Goal: Task Accomplishment & Management: Use online tool/utility

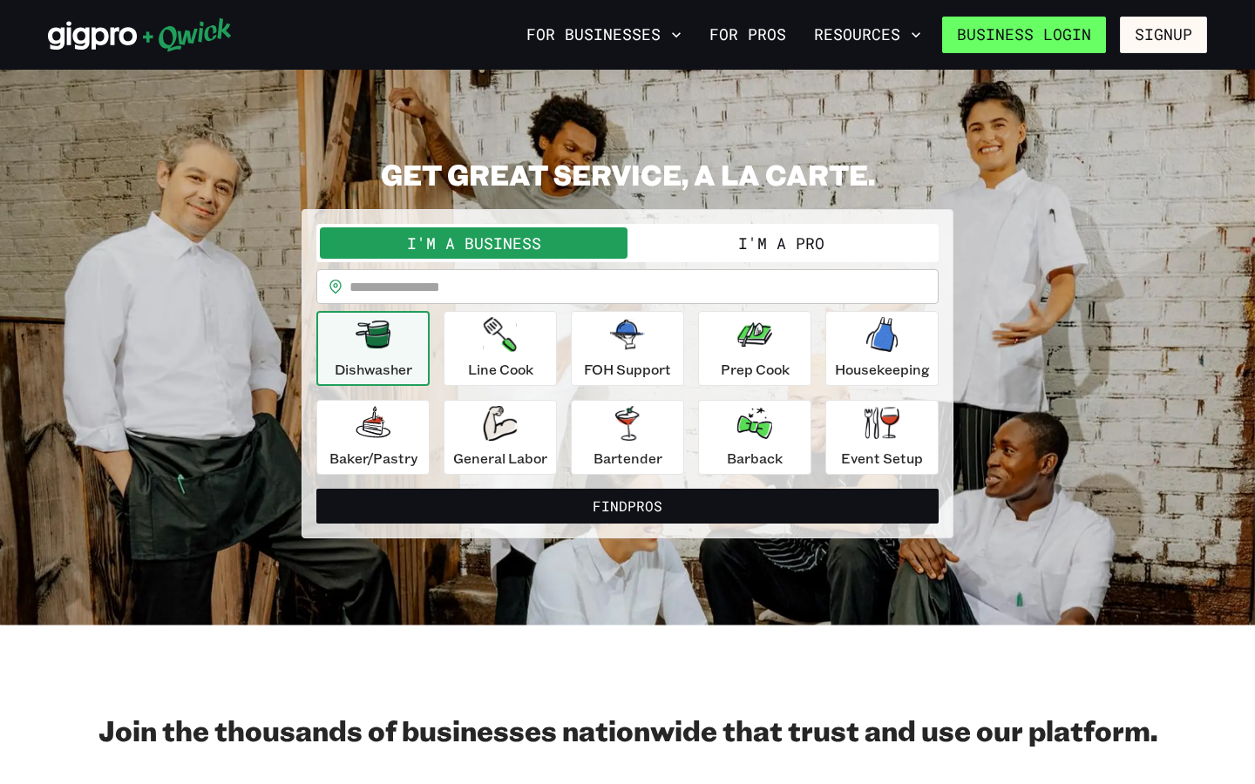
click at [1077, 33] on link "Business Login" at bounding box center [1024, 35] width 164 height 37
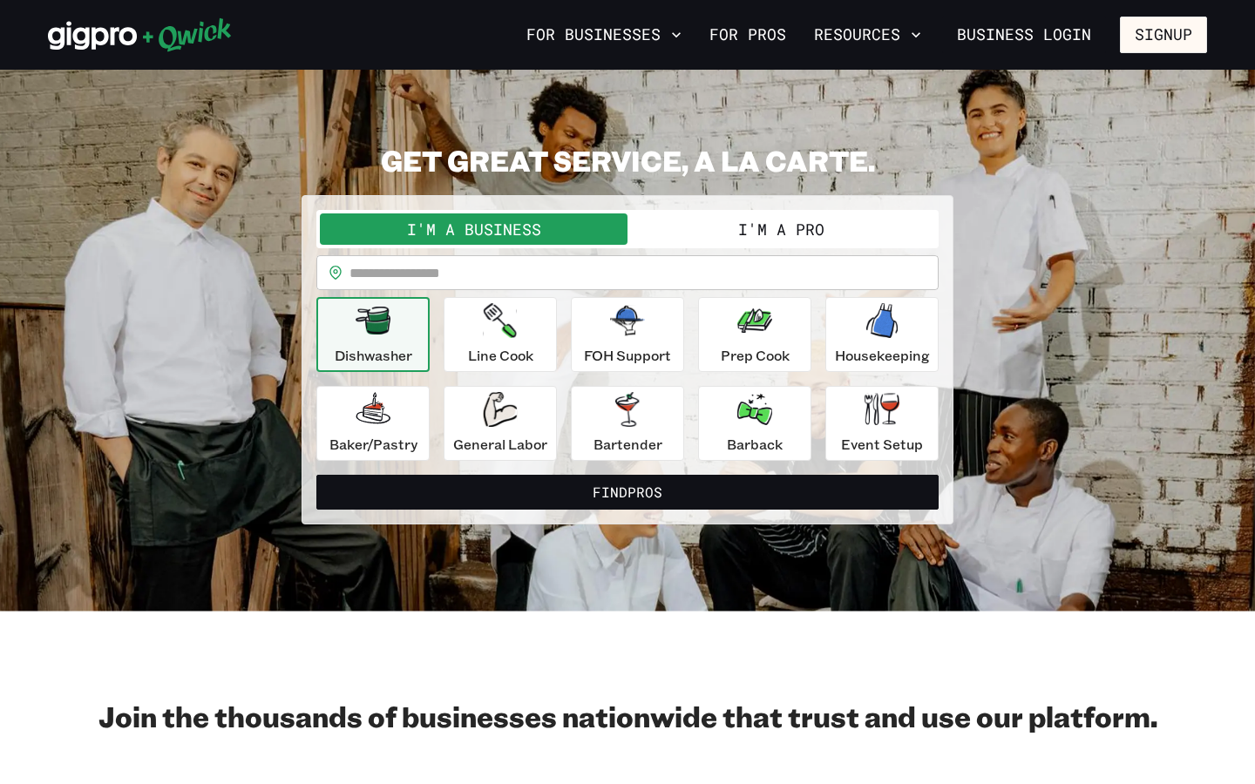
click at [790, 239] on button "I'm a Pro" at bounding box center [781, 228] width 308 height 31
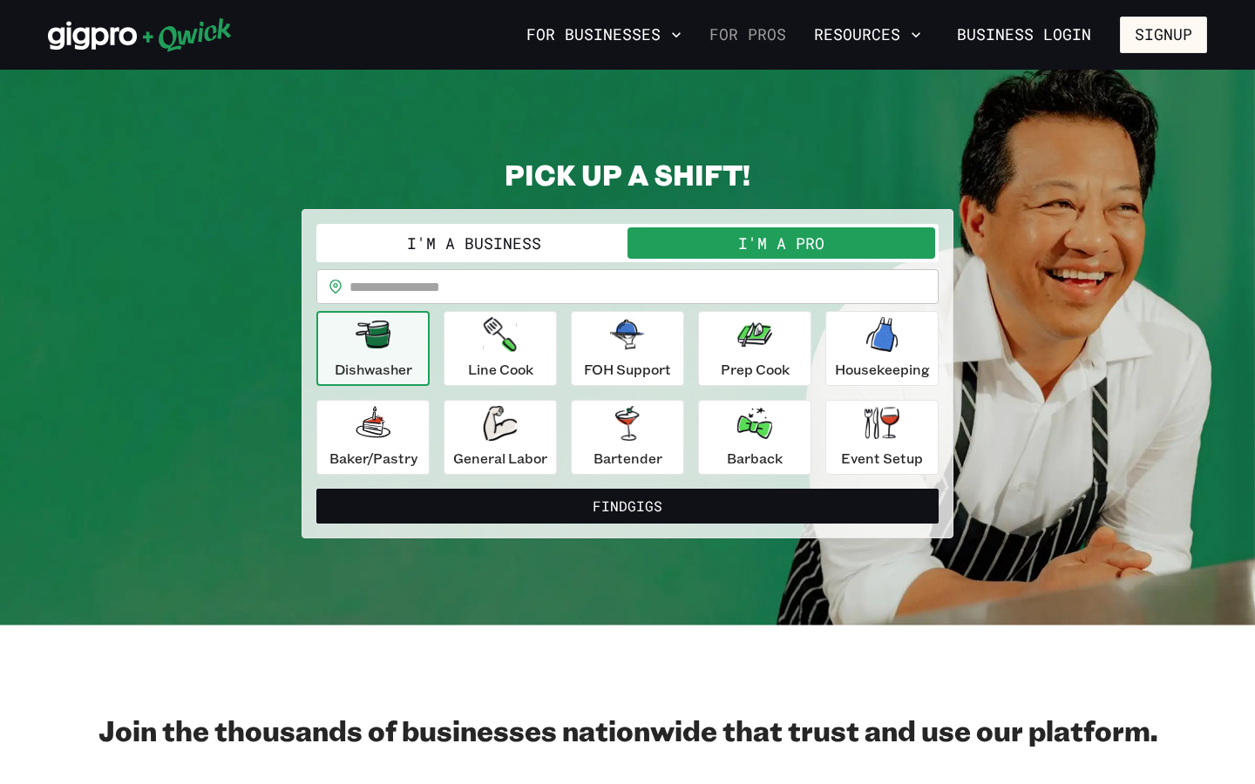
click at [764, 39] on link "For Pros" at bounding box center [747, 35] width 91 height 30
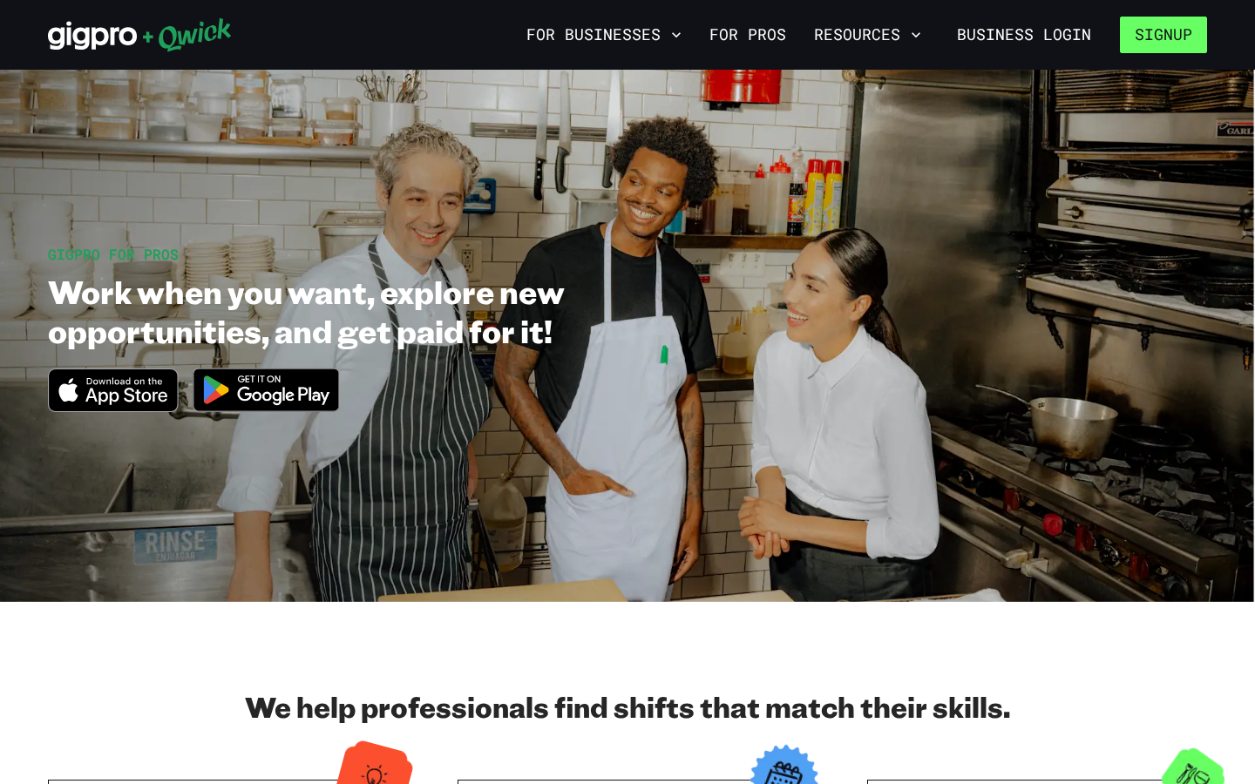
click at [1175, 36] on button "Signup" at bounding box center [1163, 35] width 87 height 37
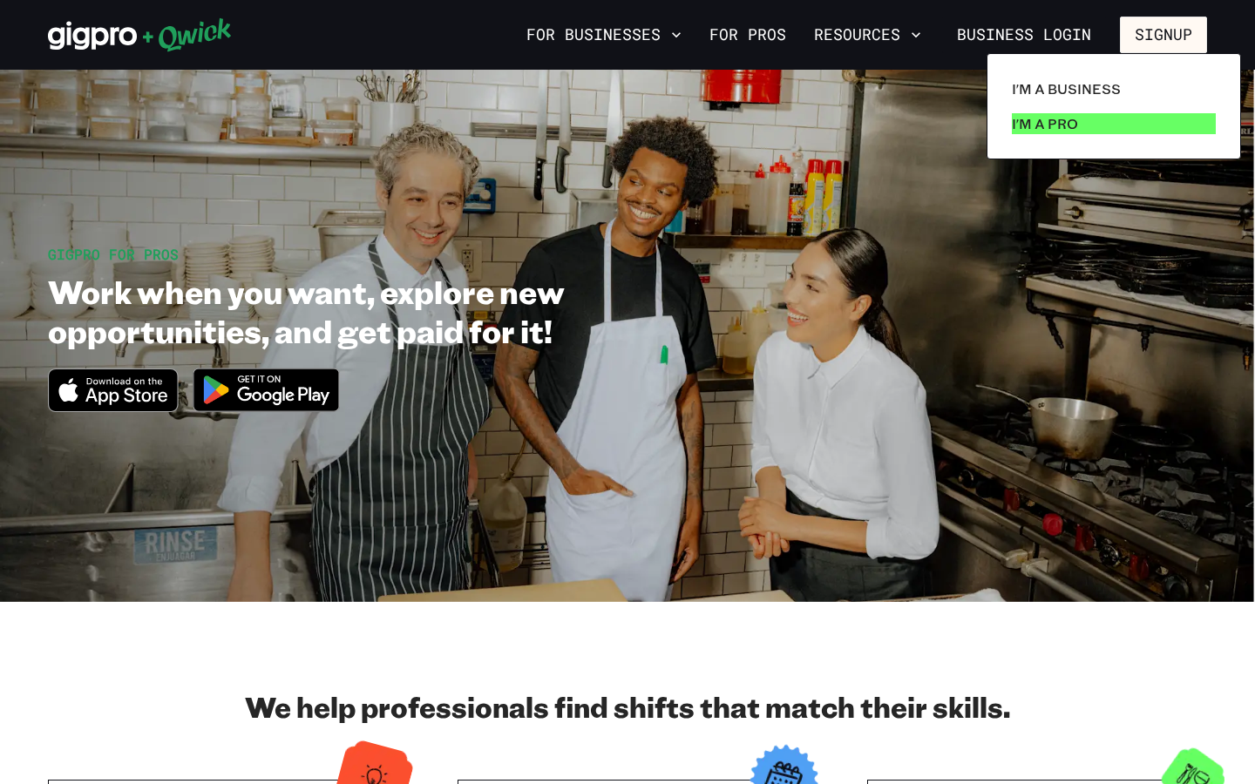
click at [1052, 125] on p "I'm a Pro" at bounding box center [1045, 123] width 66 height 21
click at [1054, 26] on div at bounding box center [627, 392] width 1255 height 784
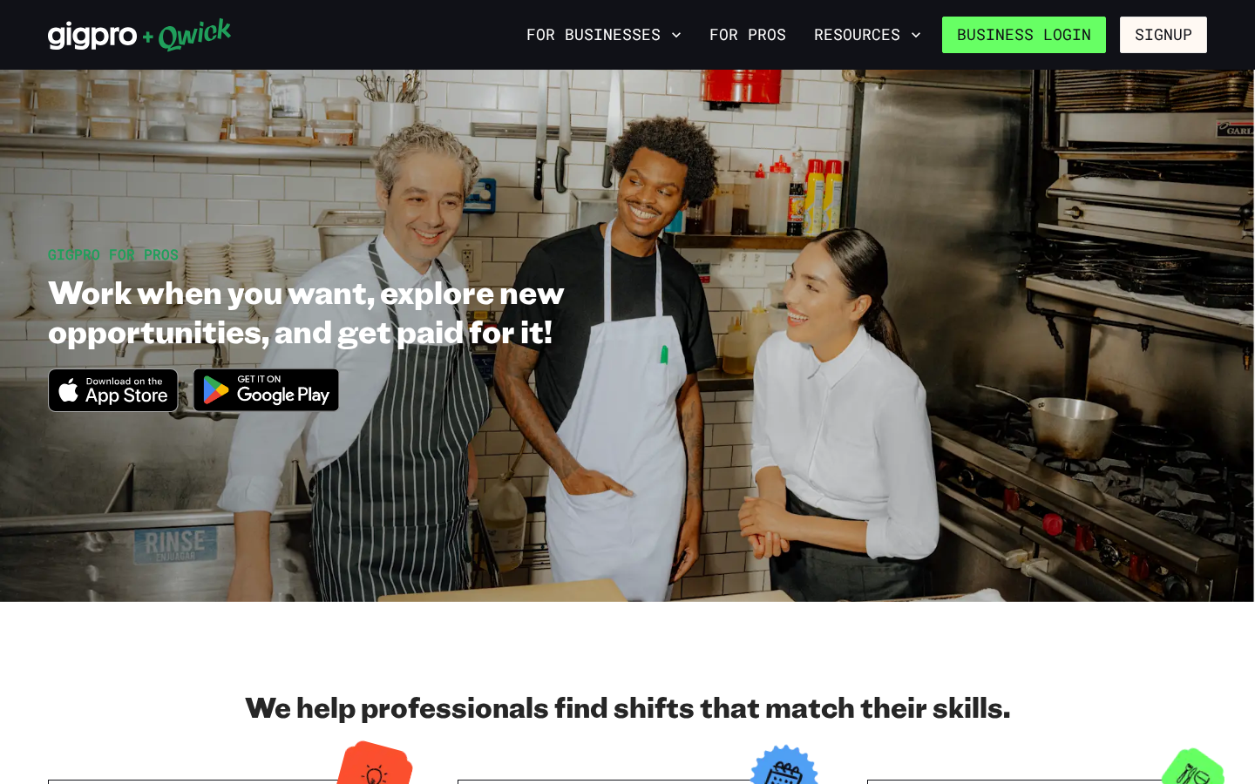
click at [1050, 40] on link "Business Login" at bounding box center [1024, 35] width 164 height 37
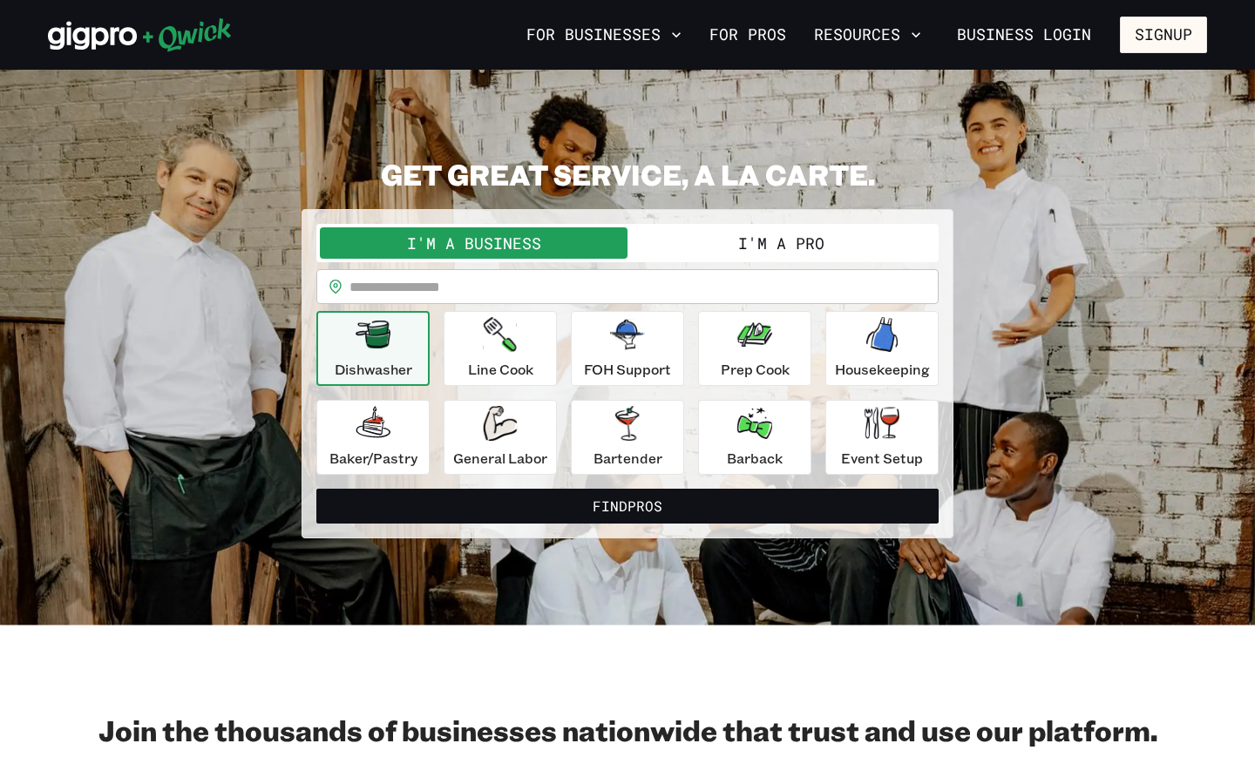
click at [721, 248] on button "I'm a Pro" at bounding box center [781, 242] width 308 height 31
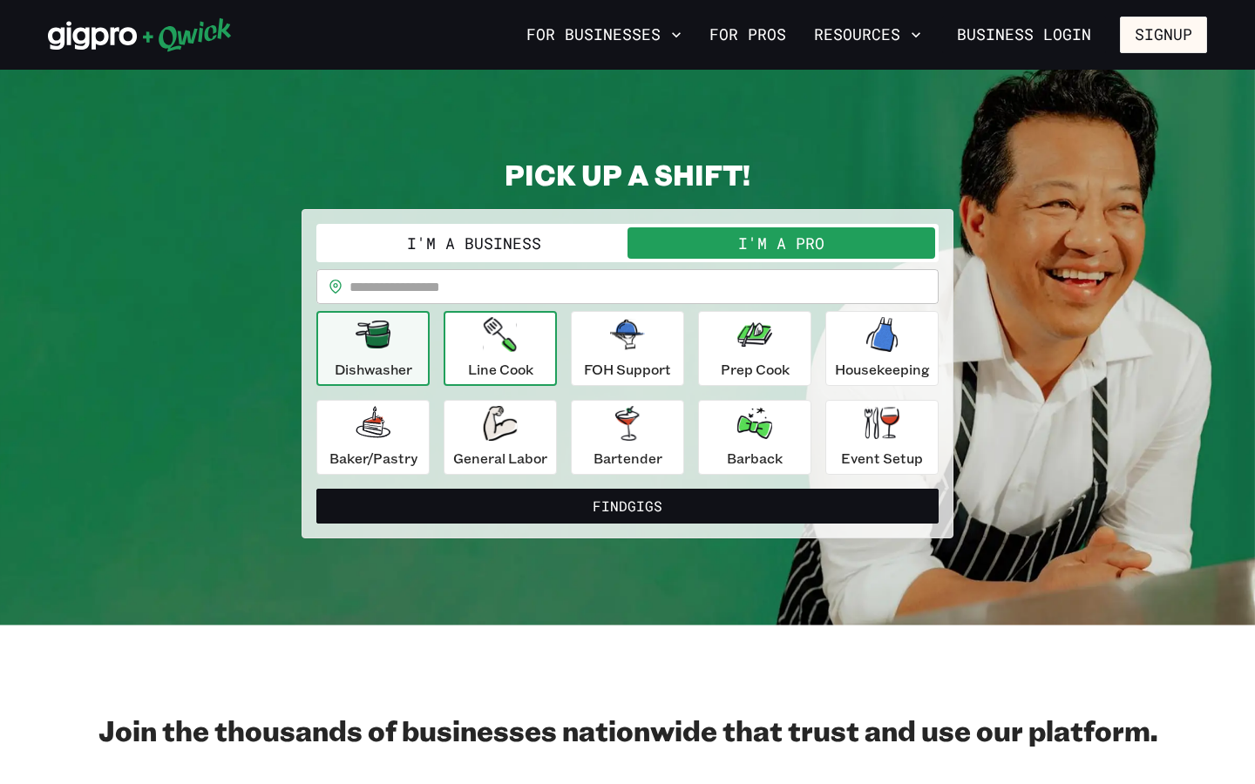
click at [499, 346] on icon "button" at bounding box center [500, 334] width 33 height 35
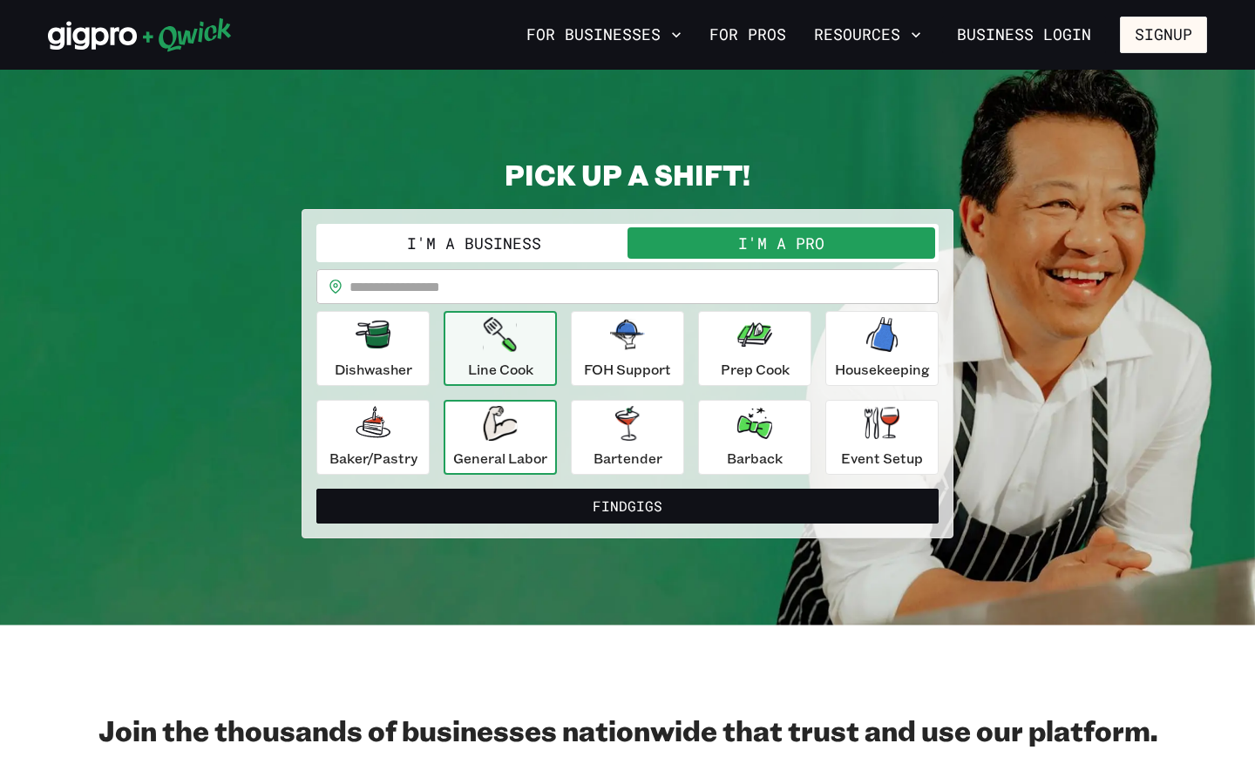
click at [513, 458] on p "General Labor" at bounding box center [500, 458] width 94 height 21
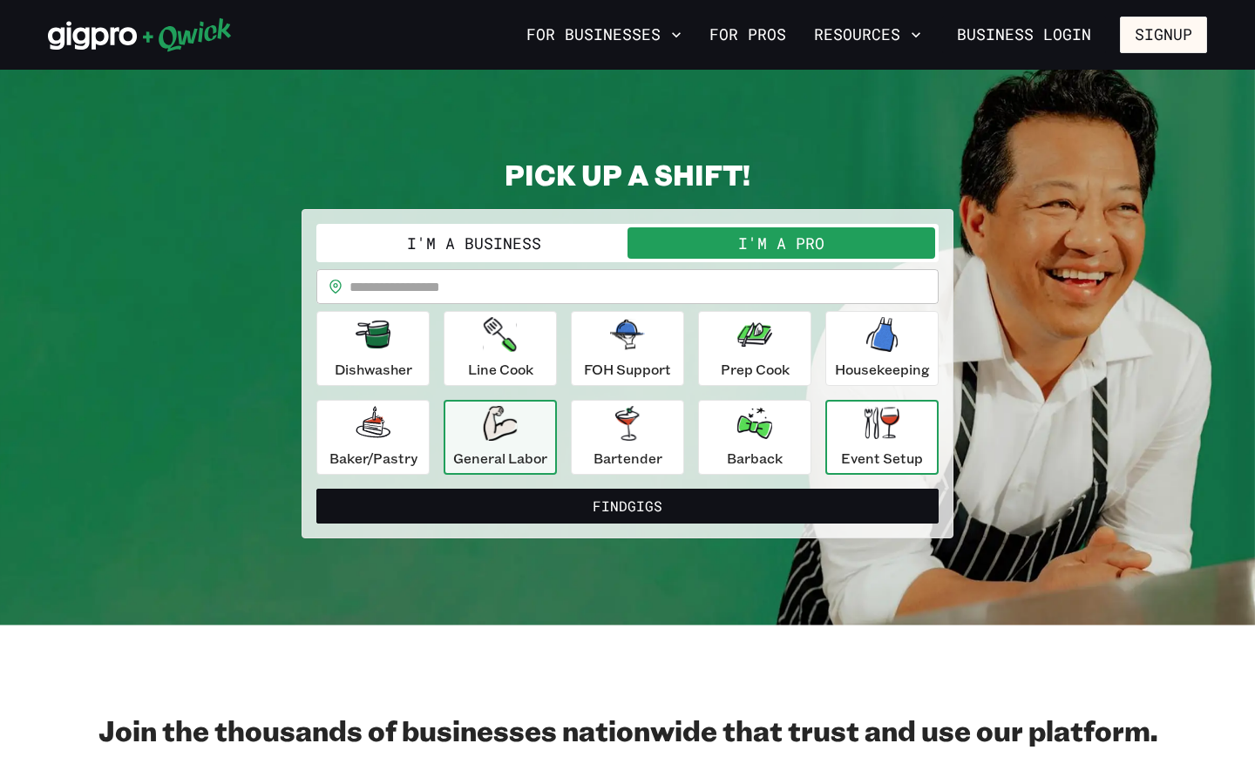
click at [862, 415] on div "Event Setup" at bounding box center [882, 437] width 82 height 63
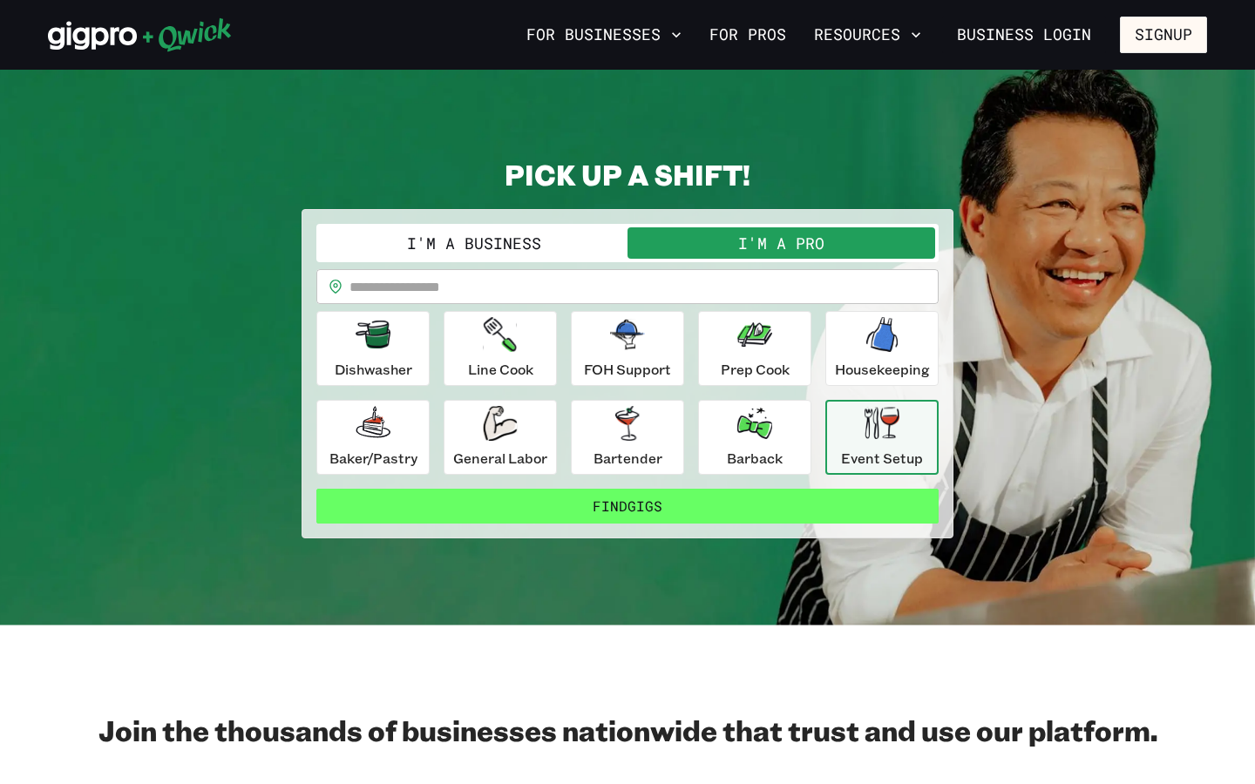
click at [806, 503] on button "Find Gigs" at bounding box center [627, 506] width 622 height 35
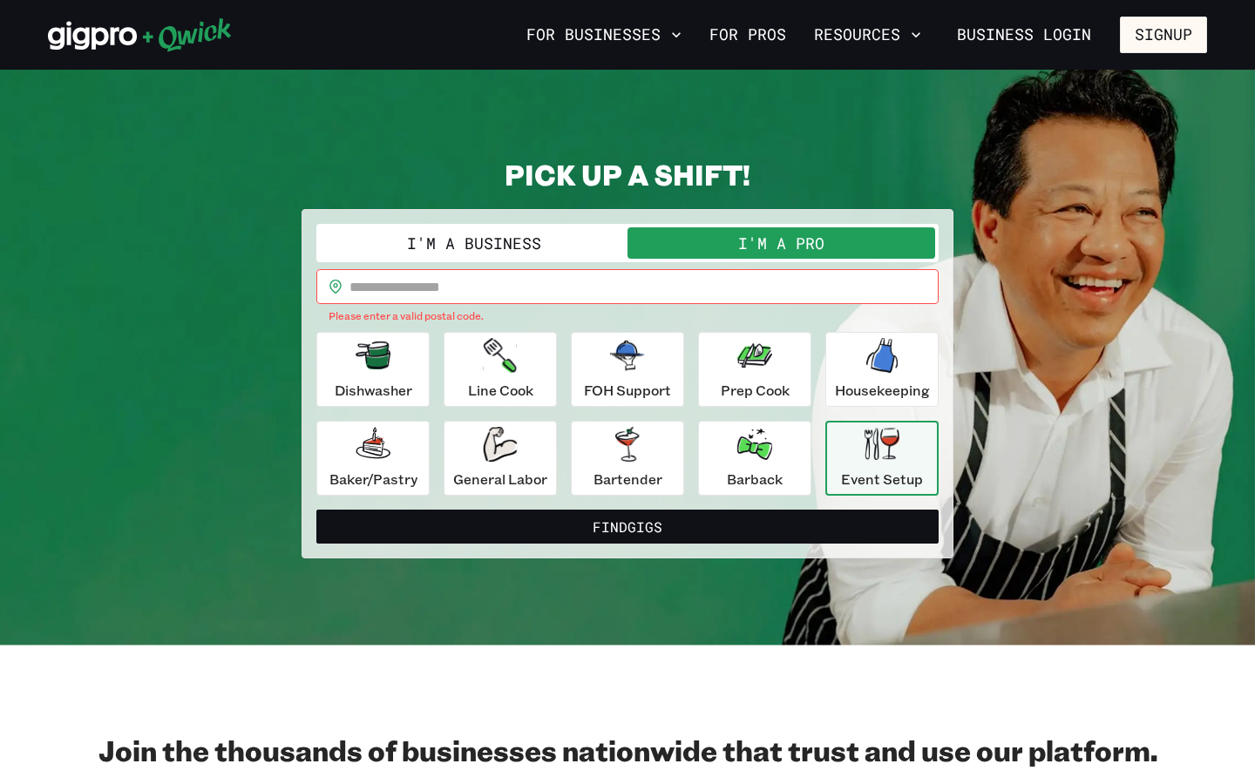
click at [706, 301] on input "text" at bounding box center [643, 286] width 589 height 35
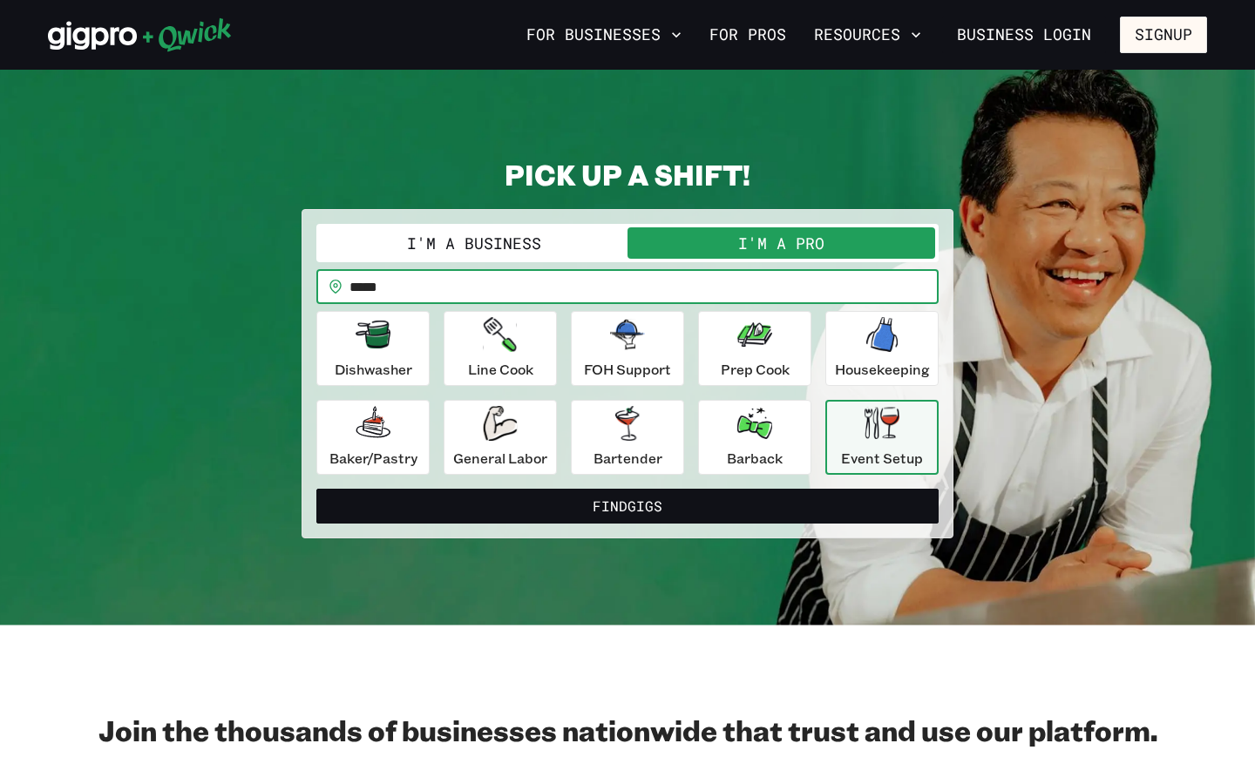
type input "*****"
click at [627, 505] on button "Find Gigs" at bounding box center [627, 506] width 622 height 35
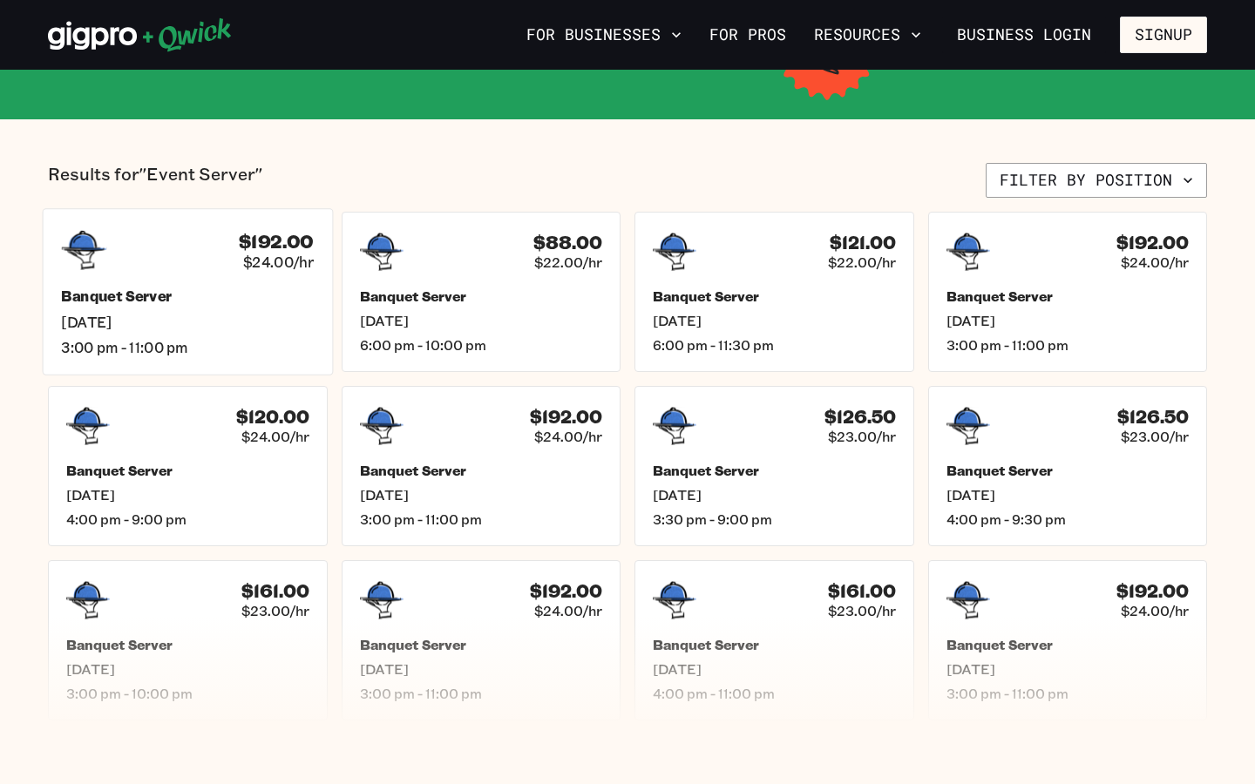
scroll to position [352, 0]
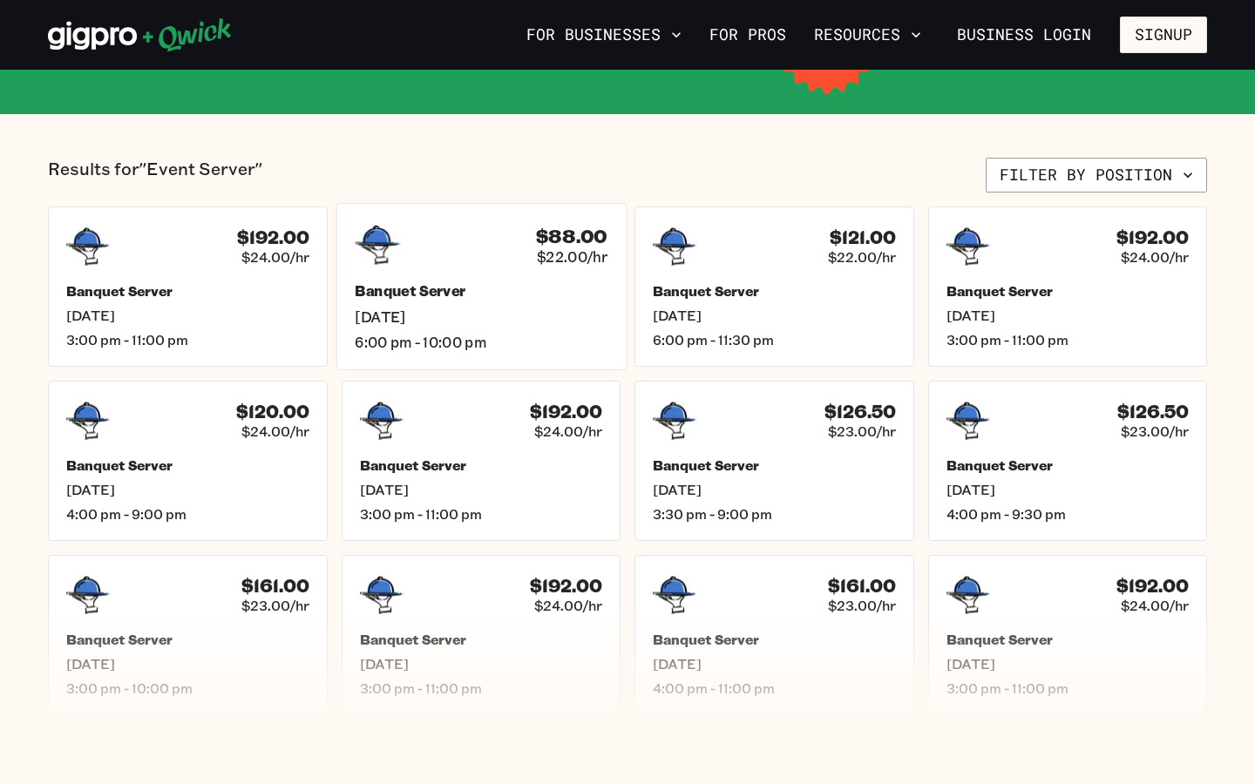
click at [521, 268] on div "$88.00 $22.00/hr Banquet Server [DATE] 6:00 pm - 10:00 pm" at bounding box center [480, 286] width 290 height 166
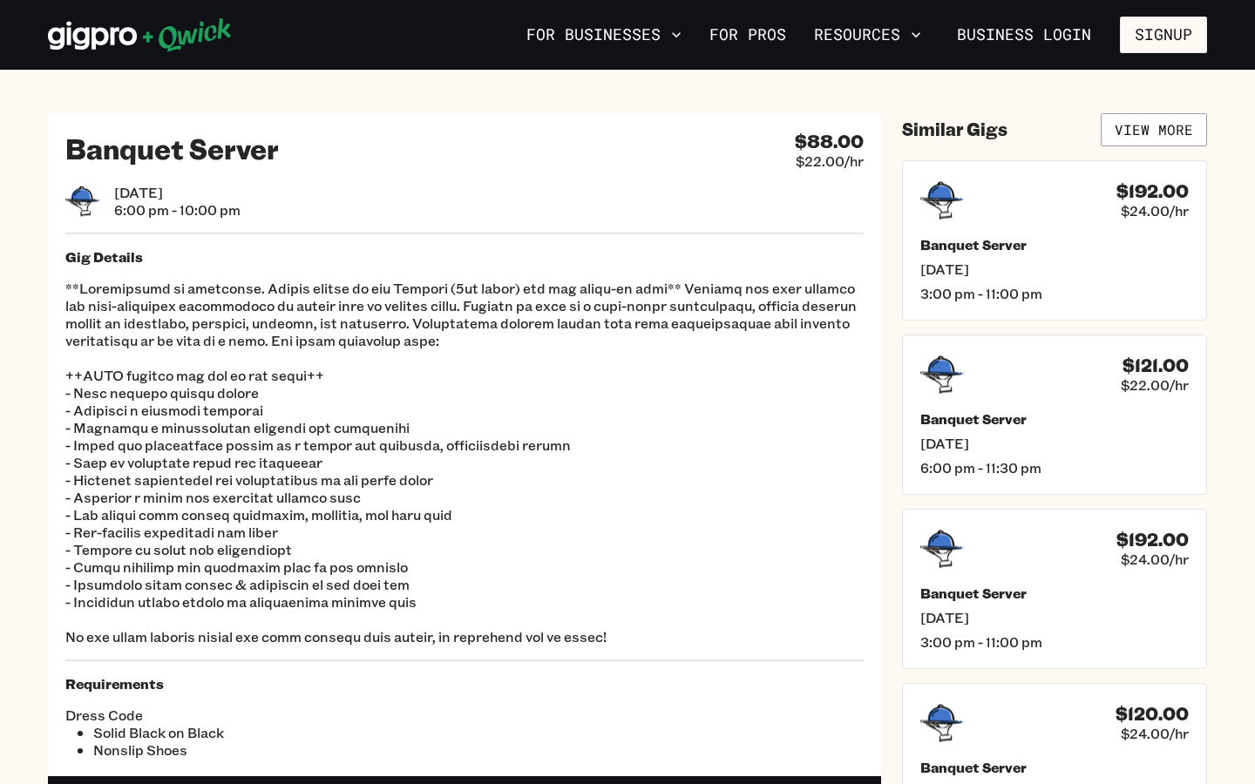
click at [874, 119] on div "Banquet Server $88.00 $22.00/hr [DATE] 6:00 pm - 10:00 pm Gig Details Requireme…" at bounding box center [464, 444] width 833 height 663
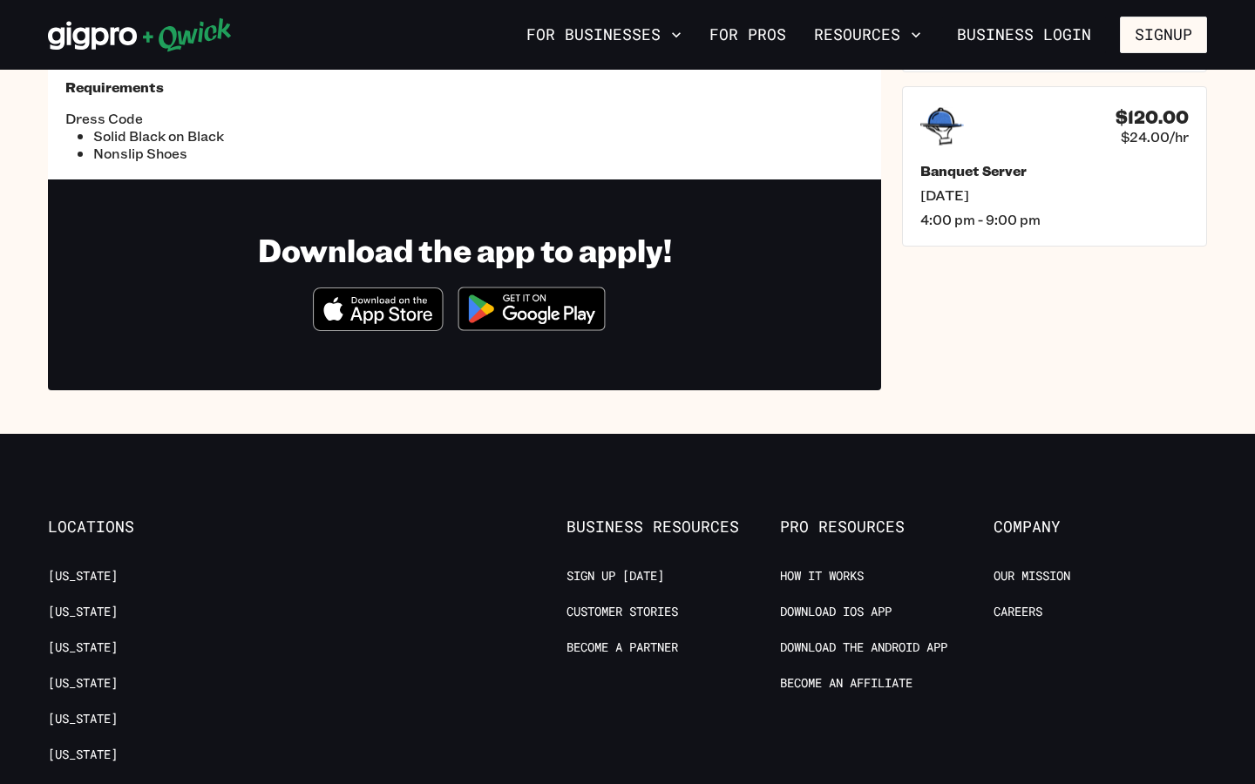
scroll to position [599, 0]
